Goal: Task Accomplishment & Management: Manage account settings

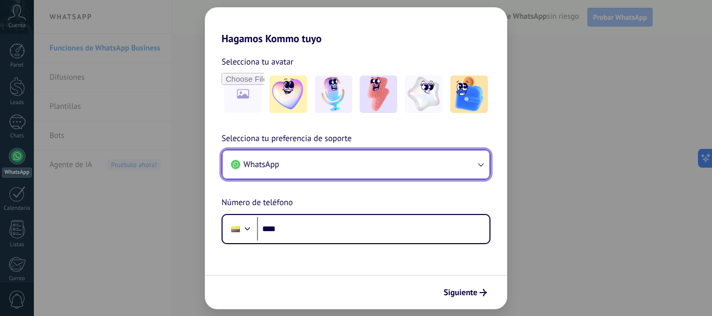
click at [321, 165] on button "WhatsApp" at bounding box center [356, 165] width 267 height 28
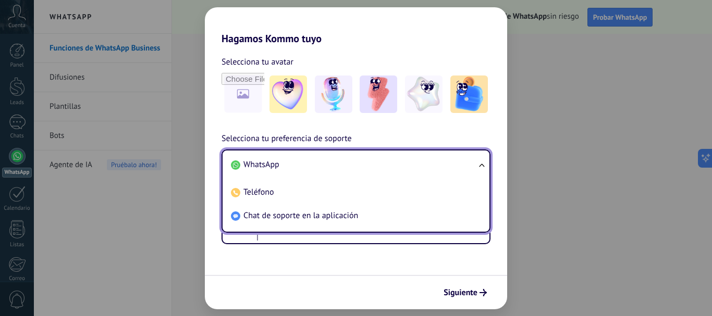
click at [338, 40] on h2 "Hagamos Kommo tuyo" at bounding box center [356, 26] width 302 height 38
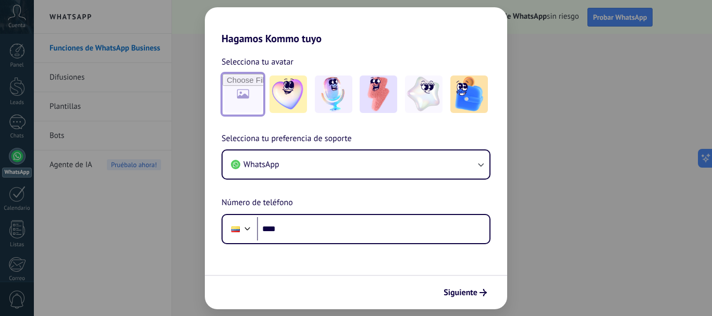
click at [235, 100] on input "file" at bounding box center [243, 94] width 41 height 41
type input "**********"
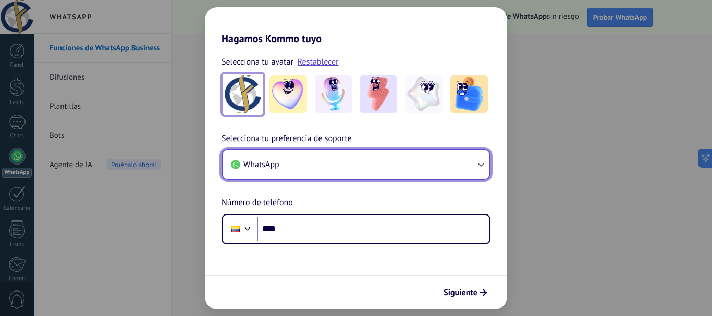
click at [316, 159] on button "WhatsApp" at bounding box center [356, 165] width 267 height 28
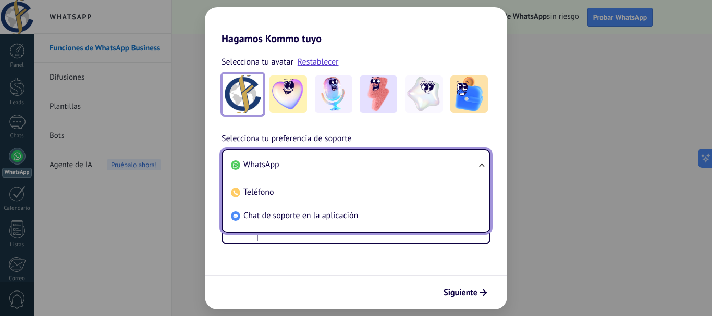
click at [293, 165] on li "WhatsApp" at bounding box center [354, 164] width 254 height 23
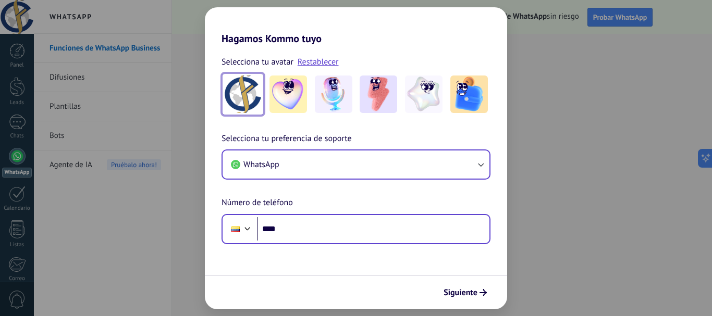
click at [306, 241] on div "Phone ****" at bounding box center [356, 229] width 269 height 30
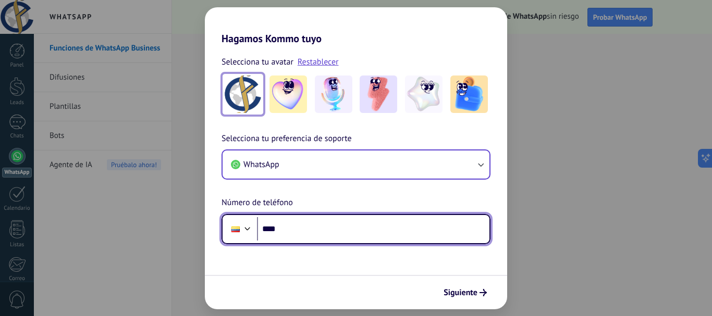
click at [306, 236] on input "****" at bounding box center [373, 229] width 233 height 24
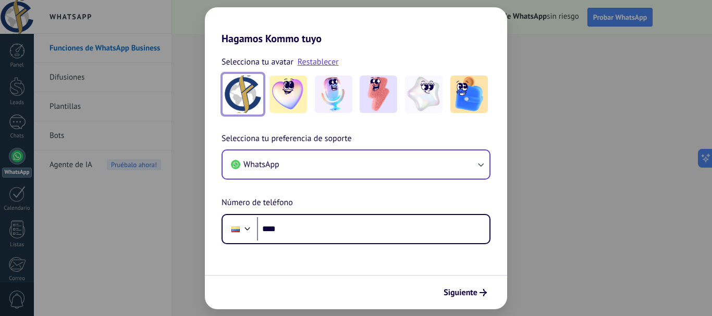
click at [546, 273] on div "Hagamos Kommo tuyo Selecciona tu avatar Restablecer Selecciona tu preferencia d…" at bounding box center [356, 158] width 712 height 316
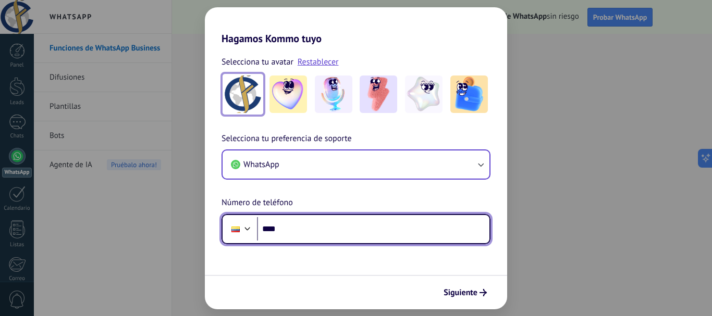
click at [303, 235] on input "****" at bounding box center [373, 229] width 233 height 24
paste input "**********"
type input "**********"
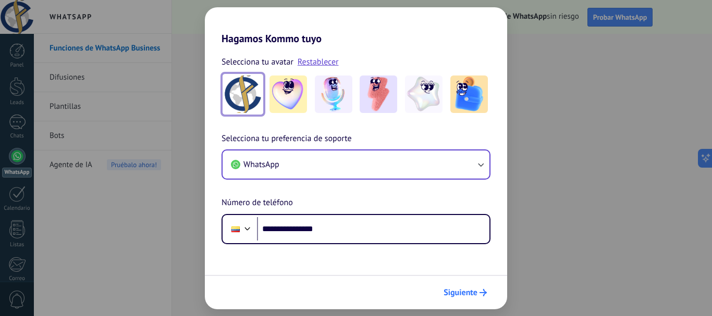
click at [456, 296] on span "Siguiente" at bounding box center [461, 292] width 34 height 7
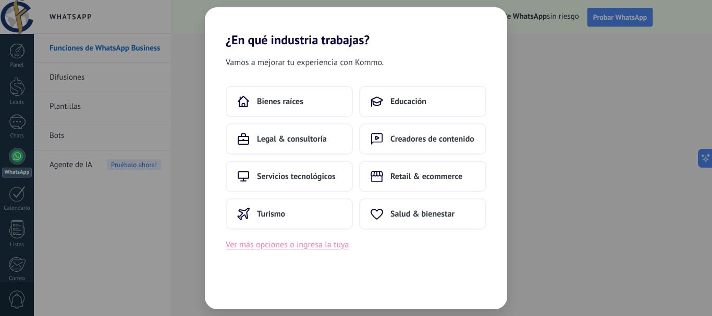
click at [271, 249] on button "Ver más opciones o ingresa la tuya" at bounding box center [287, 245] width 123 height 14
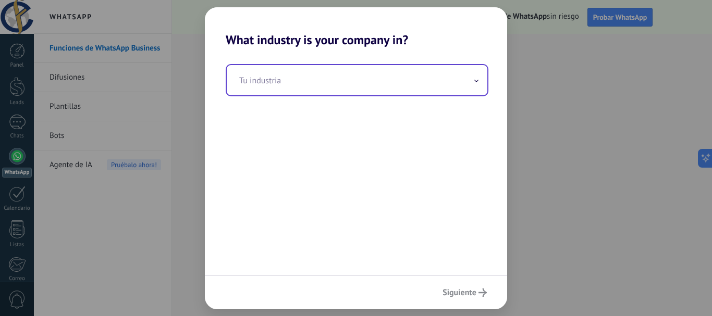
click at [283, 84] on input "text" at bounding box center [357, 80] width 261 height 30
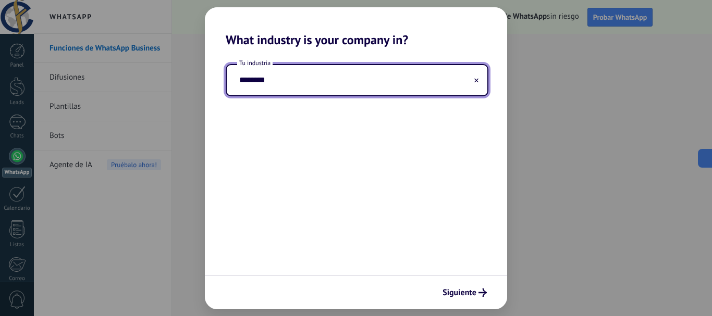
click at [243, 80] on input "********" at bounding box center [357, 80] width 261 height 30
type input "********"
click at [454, 289] on span "Siguiente" at bounding box center [460, 292] width 34 height 7
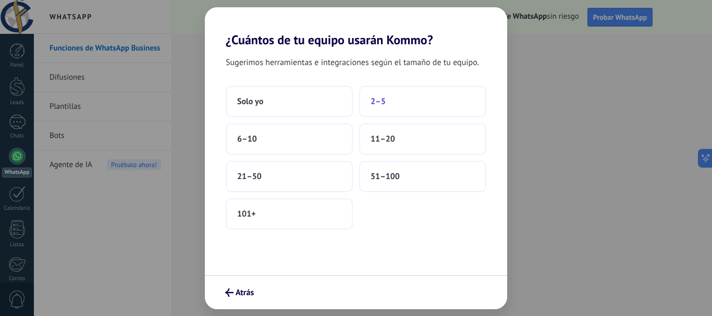
click at [416, 96] on button "2–5" at bounding box center [422, 101] width 127 height 31
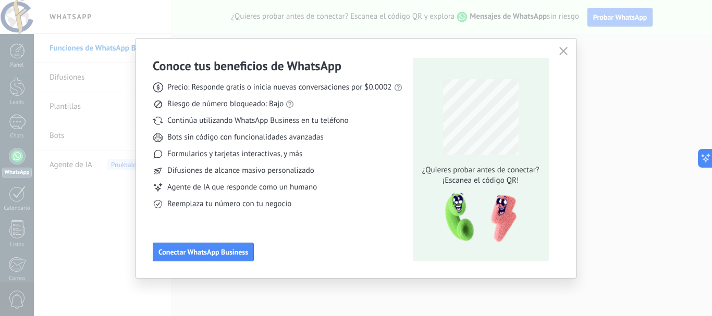
click at [562, 54] on icon "button" at bounding box center [563, 51] width 8 height 8
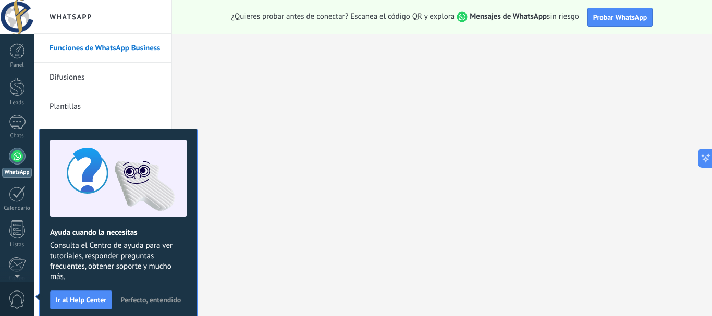
click at [128, 302] on span "Perfecto, entendido" at bounding box center [150, 300] width 60 height 7
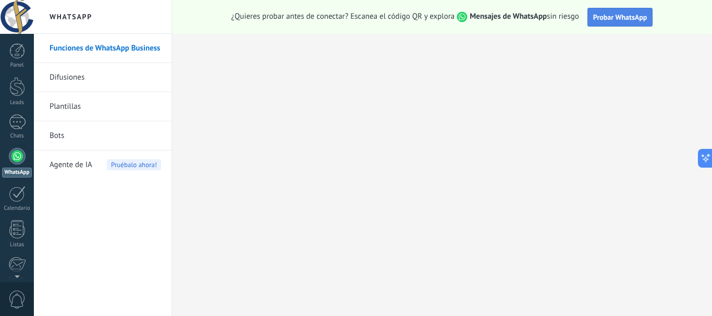
click at [629, 17] on span "Probar WhatsApp" at bounding box center [620, 17] width 54 height 9
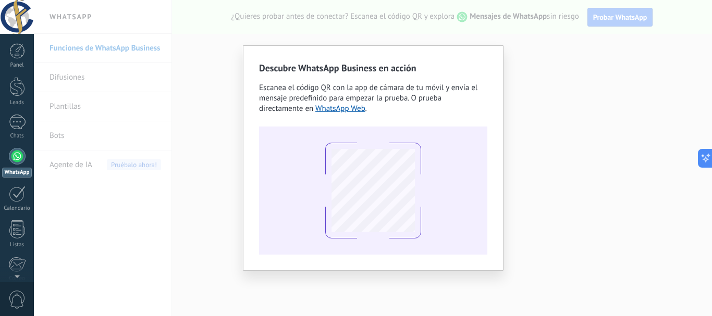
drag, startPoint x: 211, startPoint y: 29, endPoint x: 210, endPoint y: 37, distance: 7.8
click at [211, 30] on div "Descubre WhatsApp Business en acción Escanea el código QR con la app de cámara …" at bounding box center [373, 158] width 678 height 316
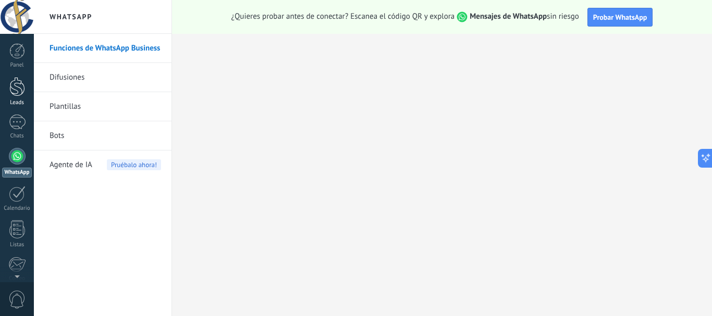
click at [16, 87] on div at bounding box center [17, 86] width 16 height 19
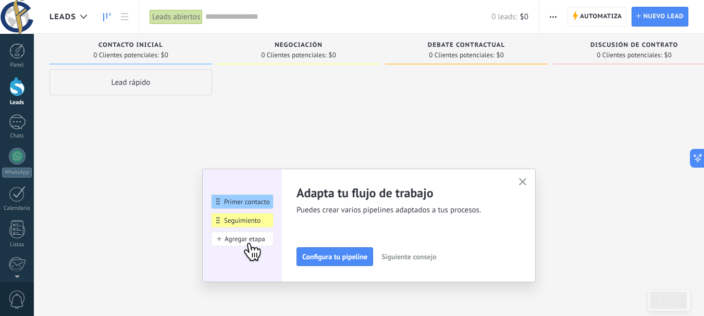
click at [525, 177] on button "button" at bounding box center [523, 183] width 13 height 14
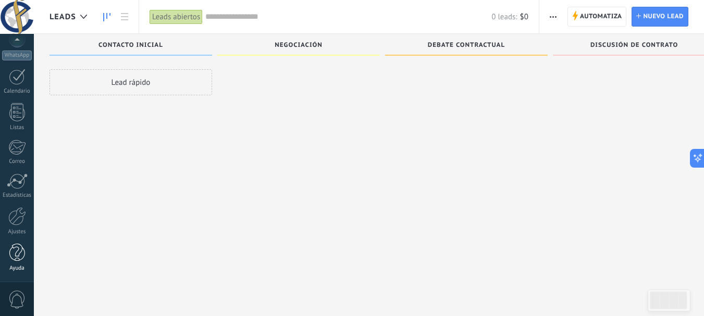
scroll to position [18, 0]
click at [18, 223] on div at bounding box center [17, 217] width 18 height 18
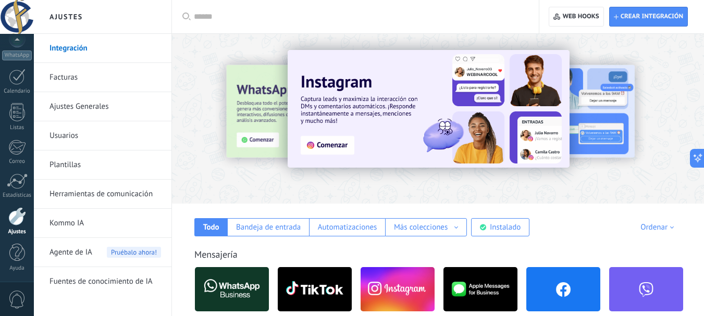
click at [317, 205] on div "Todo Bandeja de entrada Automatizaciones Más colecciones Fuentes de leads Soluc…" at bounding box center [437, 220] width 511 height 33
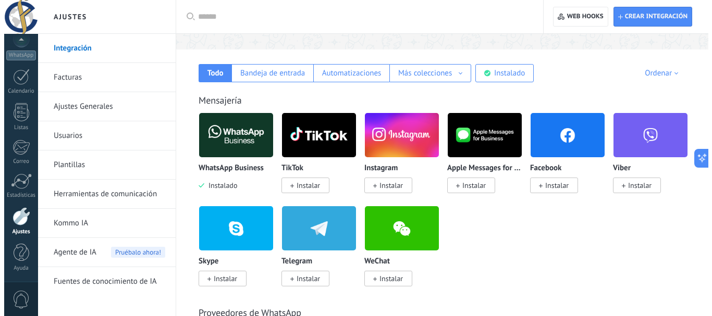
scroll to position [156, 0]
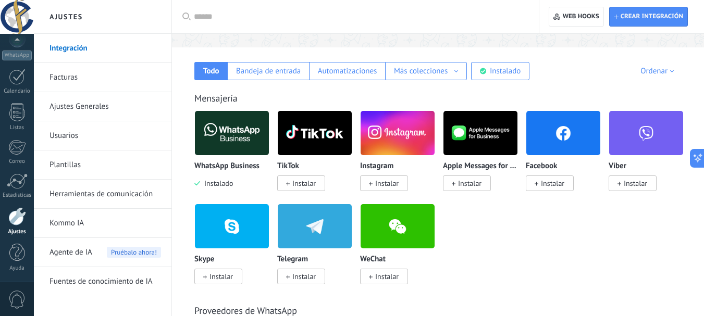
click at [301, 184] on span "Instalar" at bounding box center [304, 183] width 23 height 9
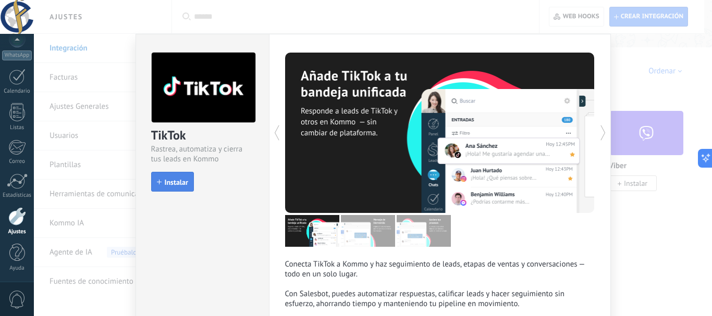
click at [183, 186] on span "Instalar" at bounding box center [176, 182] width 23 height 7
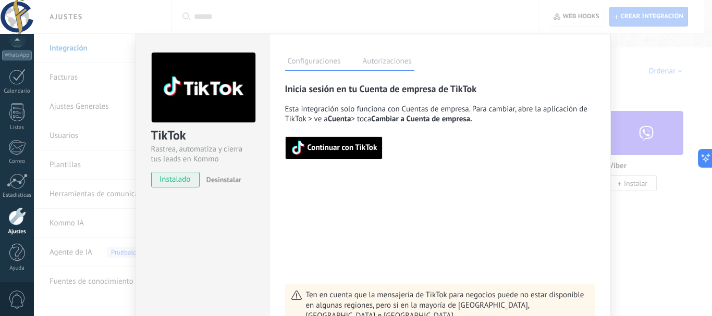
click at [328, 151] on span "Continuar con TikTok" at bounding box center [343, 147] width 70 height 7
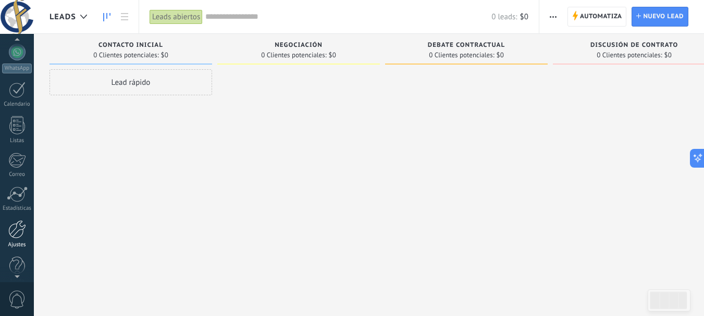
scroll to position [117, 0]
click at [16, 221] on div at bounding box center [17, 217] width 18 height 18
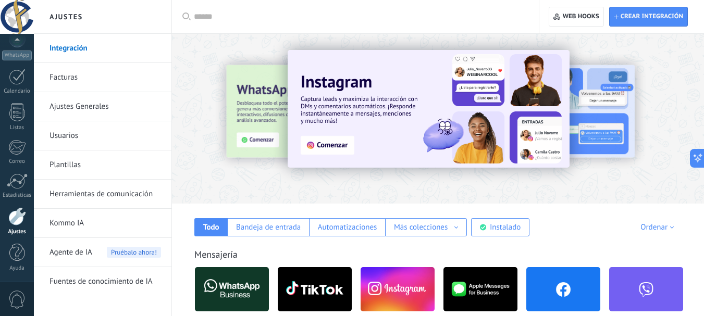
click at [661, 106] on div at bounding box center [697, 118] width 235 height 94
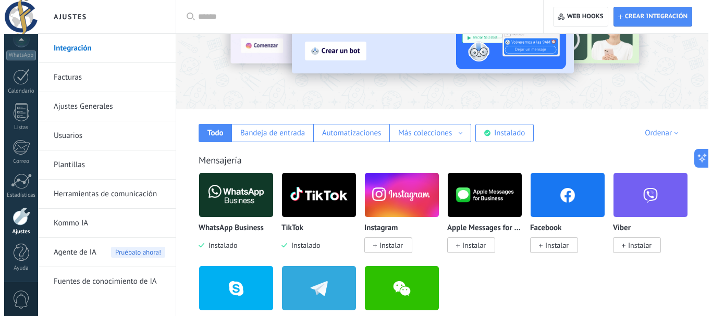
scroll to position [104, 0]
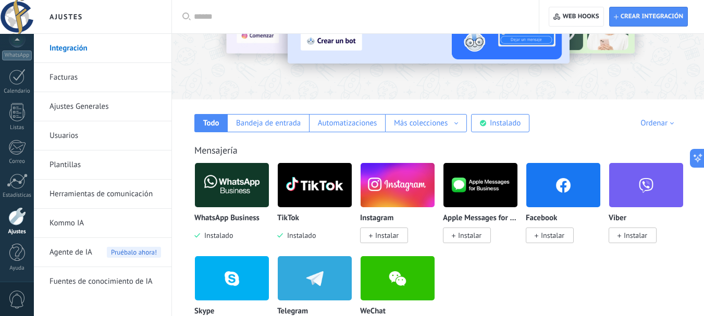
click at [378, 234] on span "Instalar" at bounding box center [386, 235] width 23 height 9
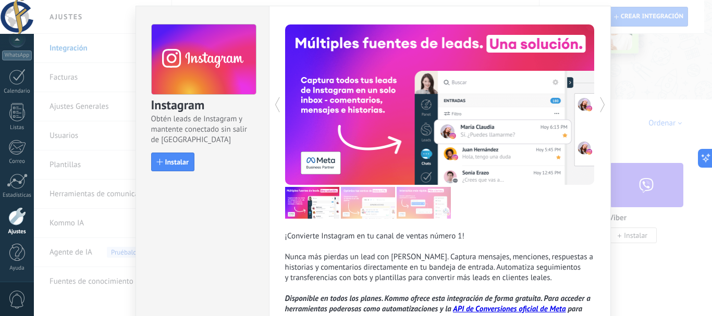
scroll to position [52, 0]
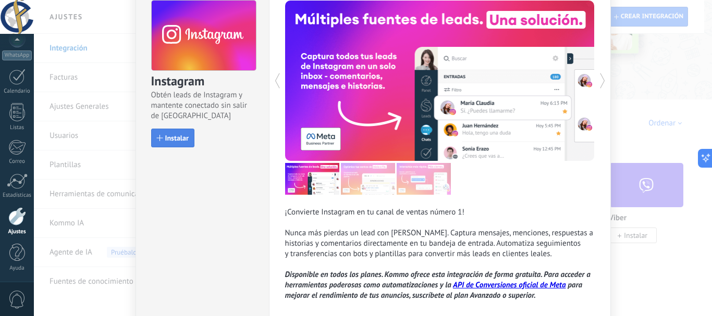
click at [182, 135] on span "Instalar" at bounding box center [176, 138] width 23 height 7
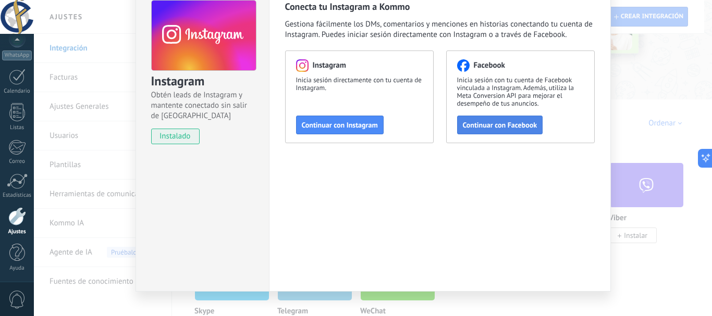
click at [479, 128] on span "Continuar con Facebook" at bounding box center [500, 124] width 75 height 7
click at [325, 128] on span "Continuar con Instagram" at bounding box center [340, 124] width 76 height 7
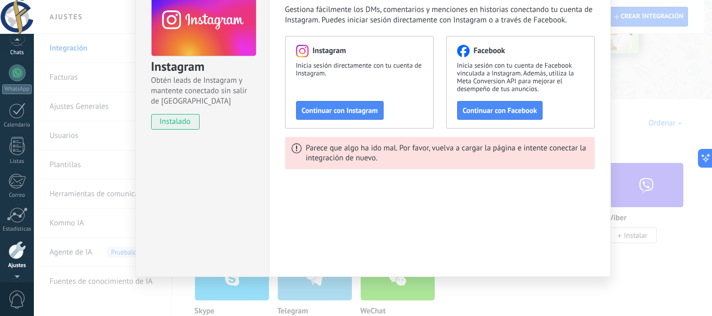
scroll to position [65, 0]
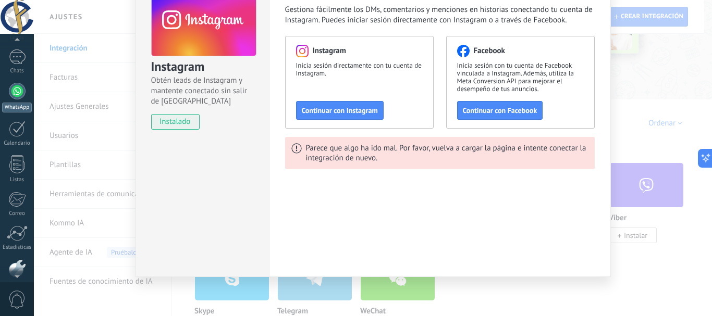
click at [17, 109] on div "WhatsApp" at bounding box center [17, 108] width 30 height 10
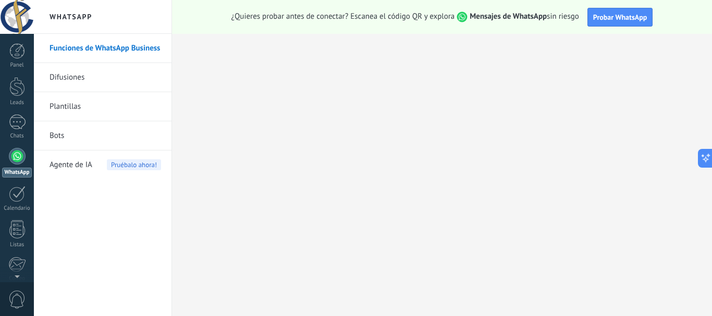
click at [62, 82] on link "Difusiones" at bounding box center [106, 77] width 112 height 29
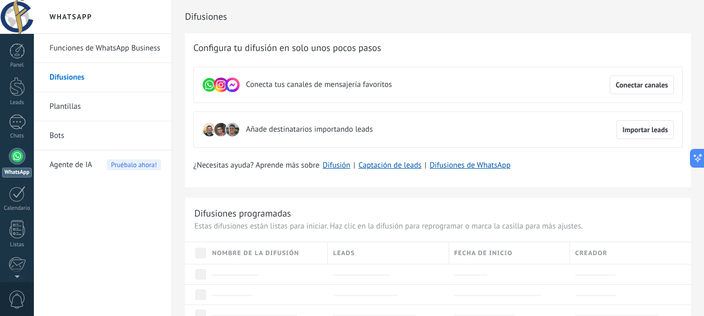
click at [67, 107] on link "Plantillas" at bounding box center [106, 106] width 112 height 29
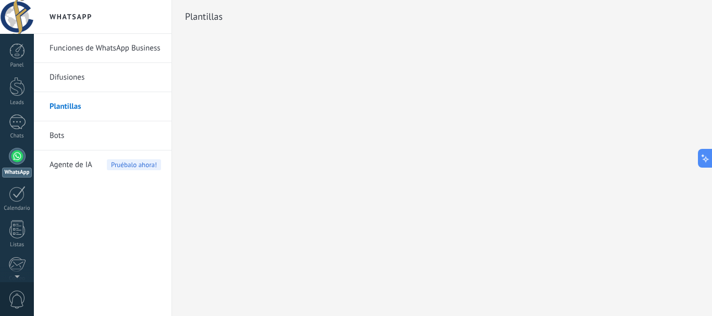
click at [54, 138] on link "Bots" at bounding box center [106, 135] width 112 height 29
click at [68, 168] on span "Agente de IA" at bounding box center [71, 165] width 43 height 29
click at [65, 77] on link "Difusiones" at bounding box center [106, 77] width 112 height 29
click at [77, 51] on link "Funciones de WhatsApp Business" at bounding box center [106, 48] width 112 height 29
click at [58, 79] on link "Difusiones" at bounding box center [106, 77] width 112 height 29
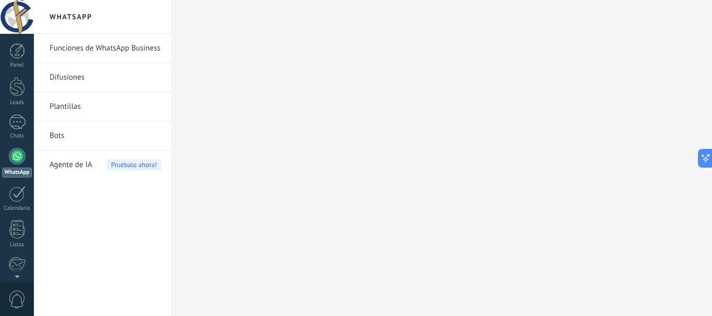
click at [403, 126] on div at bounding box center [442, 158] width 540 height 316
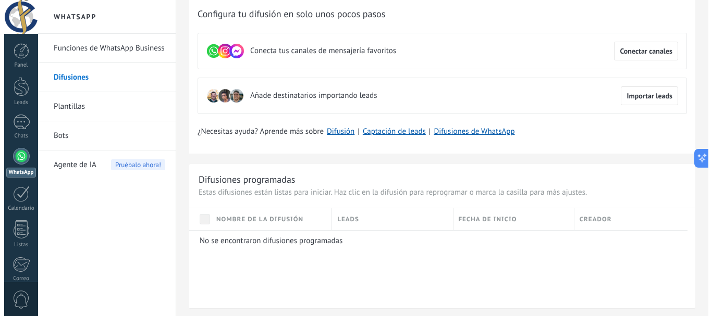
scroll to position [52, 0]
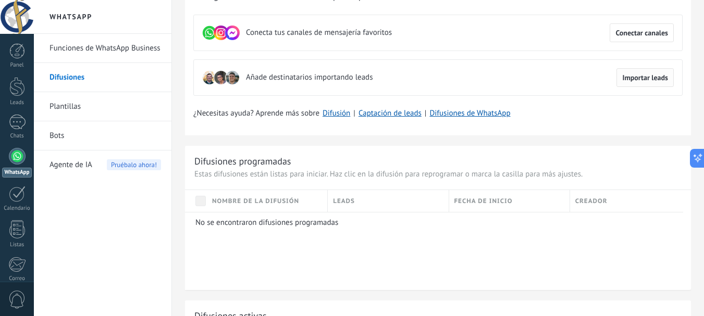
click at [641, 77] on span "Importar leads" at bounding box center [646, 77] width 46 height 7
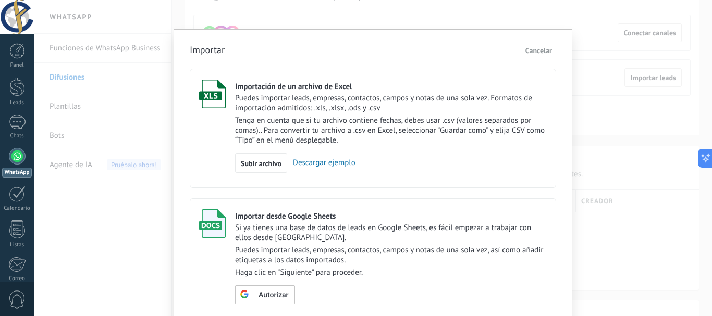
scroll to position [0, 0]
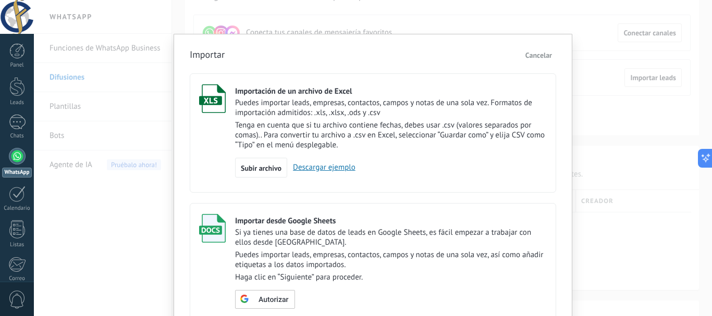
click at [550, 55] on span "Cancelar" at bounding box center [539, 55] width 27 height 9
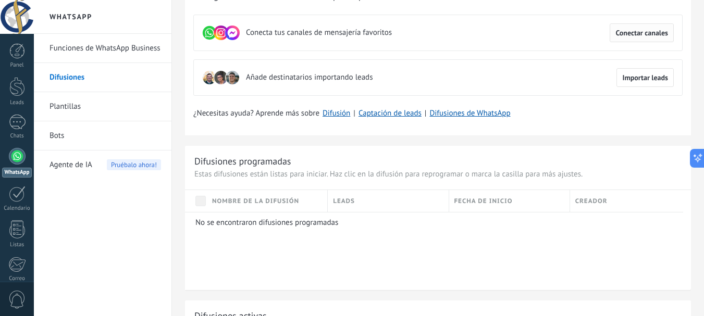
click at [659, 36] on span "Conectar canales" at bounding box center [642, 32] width 53 height 7
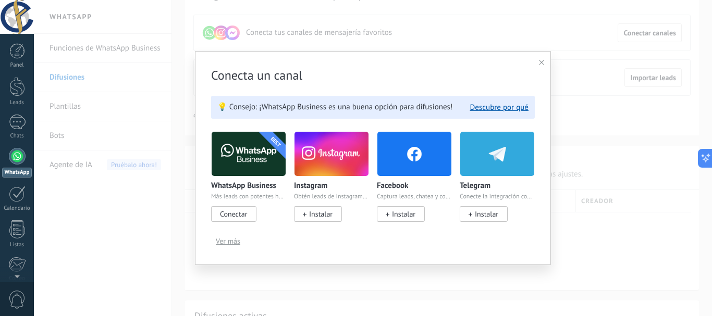
click at [403, 214] on span "Instalar" at bounding box center [403, 214] width 23 height 9
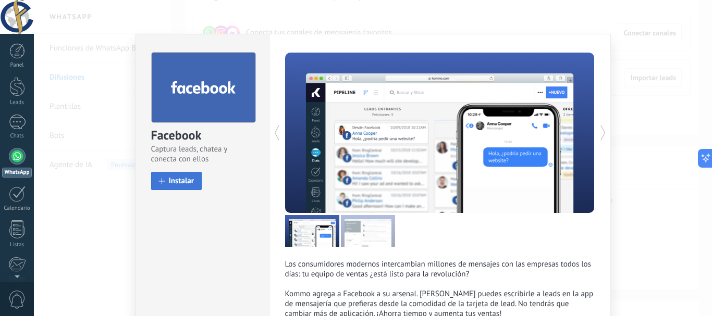
click at [177, 183] on span "Instalar" at bounding box center [182, 181] width 26 height 8
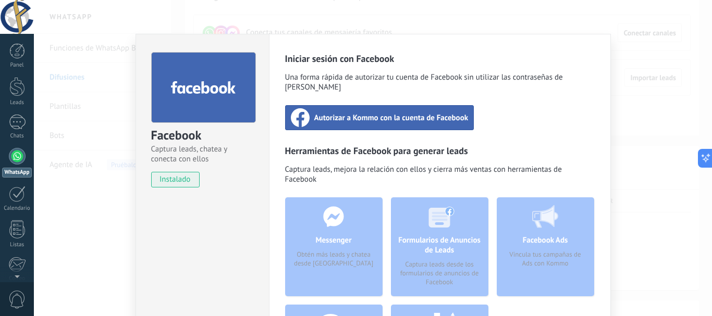
click at [347, 113] on span "Autorizar a Kommo con la cuenta de Facebook" at bounding box center [391, 118] width 154 height 10
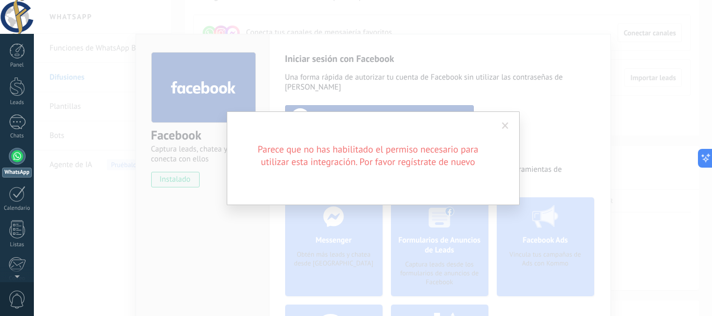
click at [508, 123] on span at bounding box center [505, 126] width 7 height 7
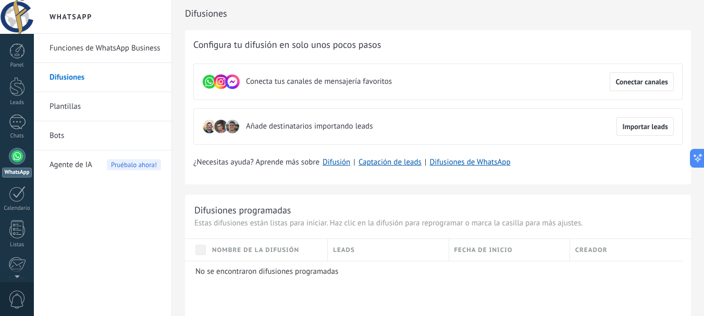
scroll to position [52, 0]
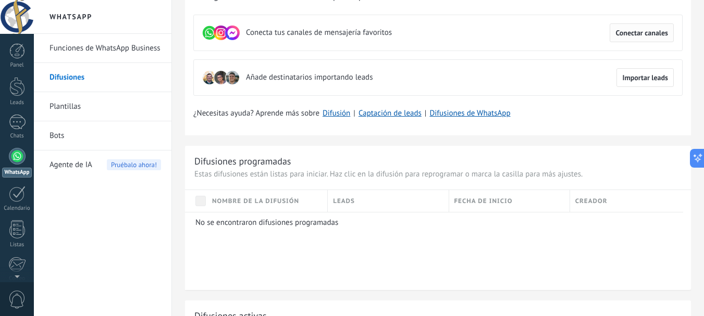
click at [651, 35] on span "Conectar canales" at bounding box center [642, 32] width 53 height 7
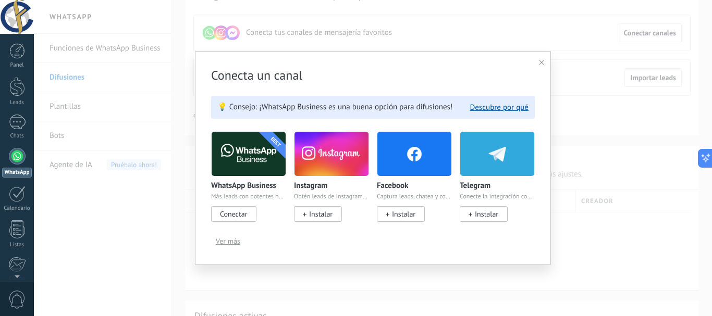
click at [315, 217] on span "Instalar" at bounding box center [320, 214] width 23 height 9
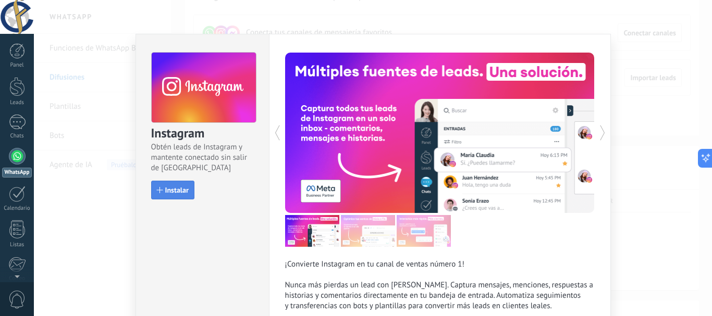
click at [168, 183] on button "Instalar" at bounding box center [172, 190] width 43 height 19
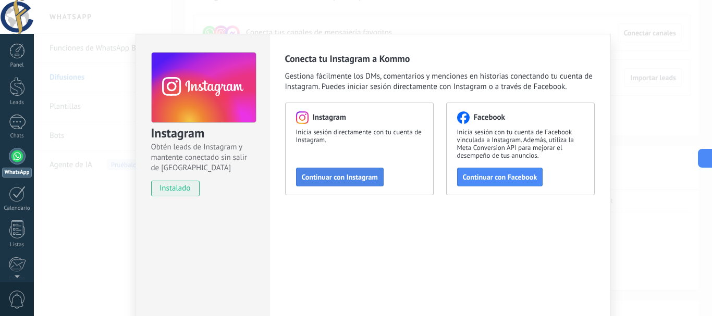
click at [369, 180] on span "Continuar con Instagram" at bounding box center [340, 177] width 76 height 7
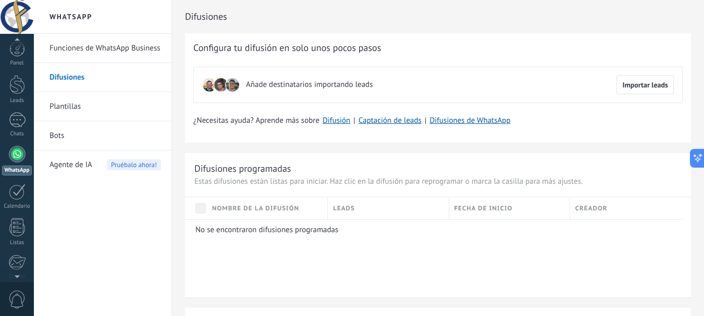
scroll to position [0, 0]
click at [20, 127] on div at bounding box center [17, 122] width 17 height 15
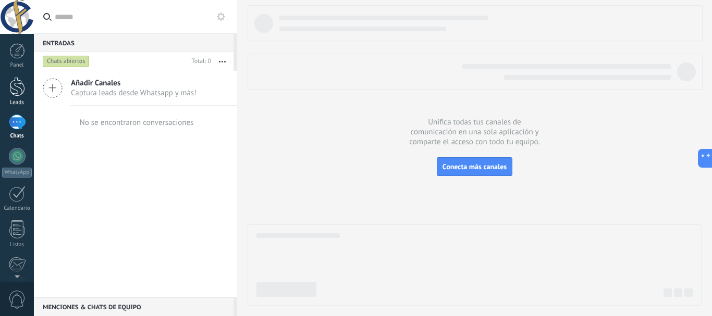
click at [10, 89] on div at bounding box center [17, 86] width 16 height 19
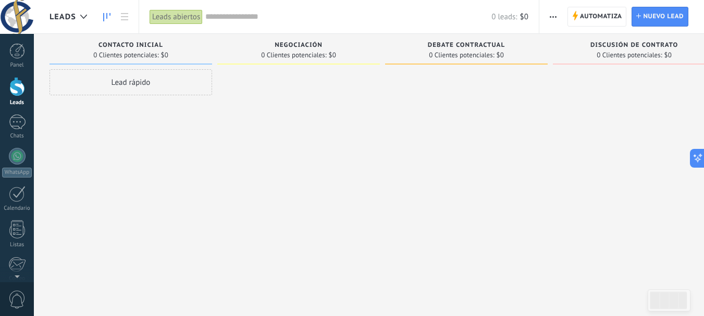
click at [328, 51] on div "0 Clientes potenciales: $0" at bounding box center [299, 55] width 152 height 9
click at [309, 52] on span "0 Clientes potenciales:" at bounding box center [293, 55] width 65 height 6
click at [23, 51] on div at bounding box center [17, 51] width 16 height 16
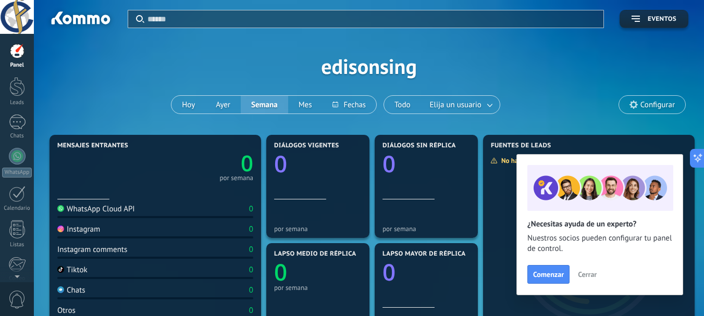
click at [595, 277] on span "Cerrar" at bounding box center [587, 274] width 19 height 7
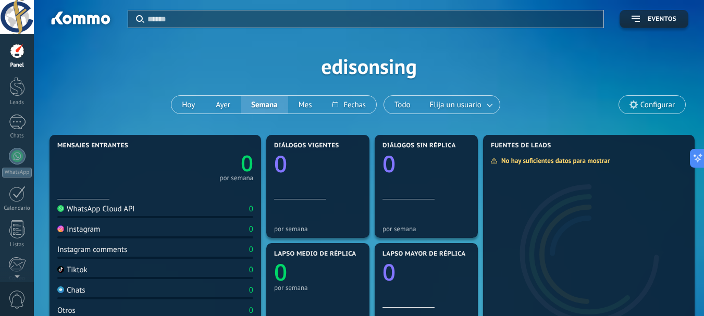
click at [654, 17] on span "Eventos" at bounding box center [662, 19] width 29 height 7
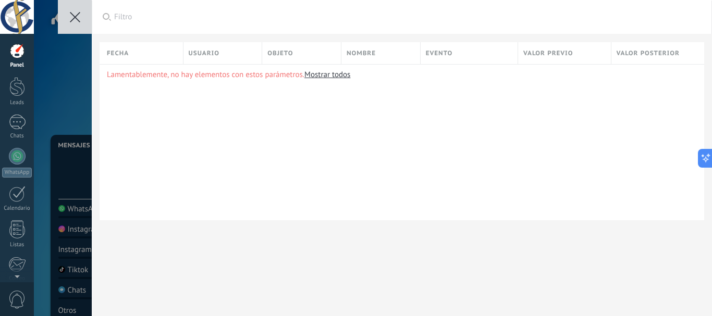
click at [69, 13] on button at bounding box center [75, 17] width 34 height 34
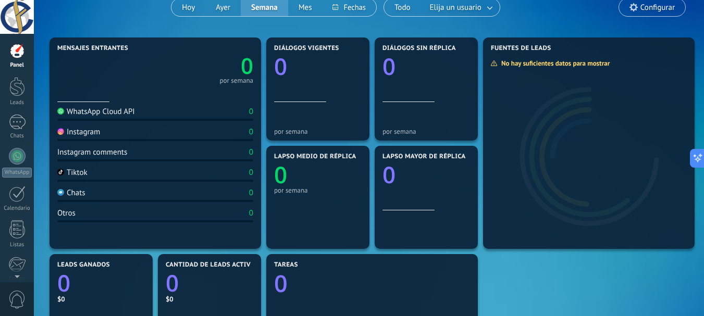
scroll to position [156, 0]
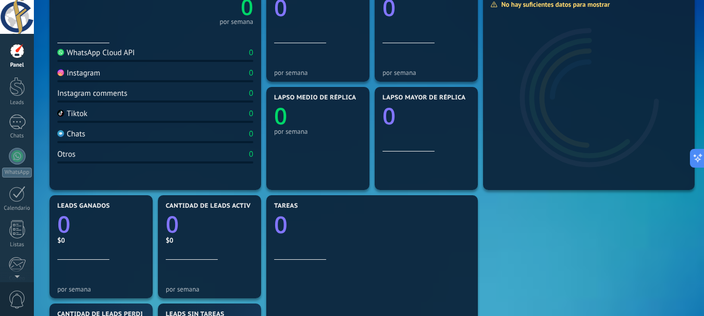
click at [79, 73] on div "Instagram" at bounding box center [78, 73] width 43 height 10
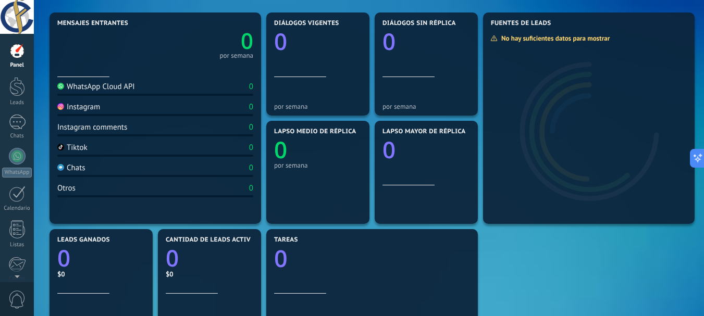
scroll to position [104, 0]
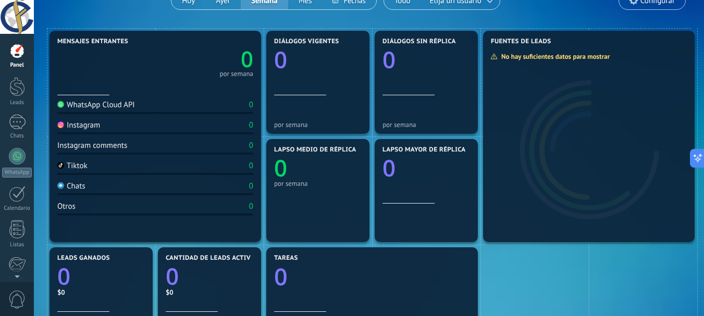
drag, startPoint x: 112, startPoint y: 128, endPoint x: 111, endPoint y: 119, distance: 9.4
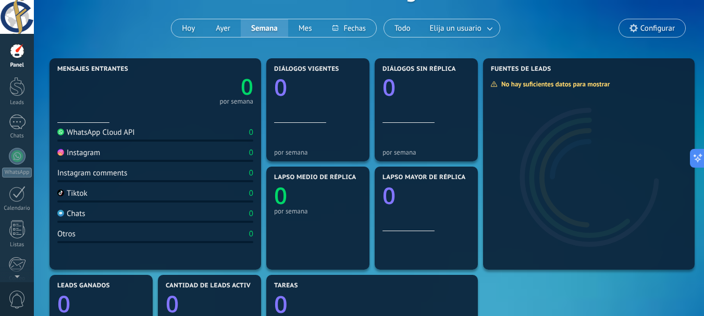
scroll to position [0, 0]
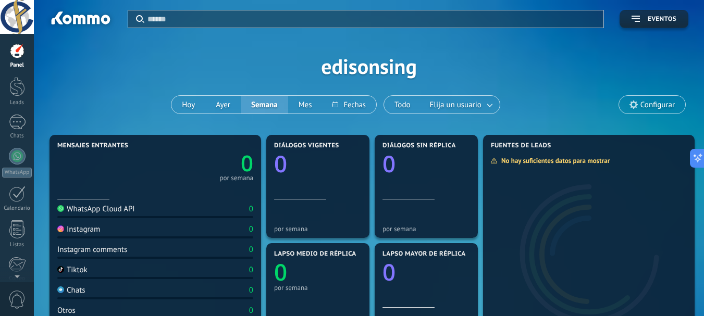
click at [19, 63] on div "Panel" at bounding box center [17, 65] width 30 height 7
click at [15, 128] on div at bounding box center [17, 122] width 17 height 15
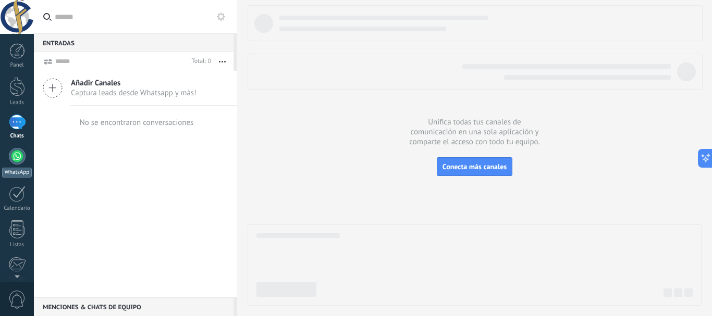
click at [17, 159] on div at bounding box center [17, 156] width 17 height 17
